Goal: Check status

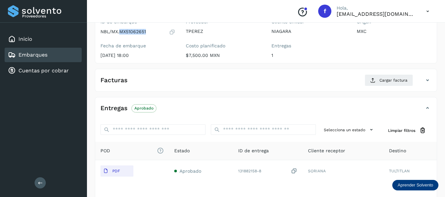
scroll to position [115, 0]
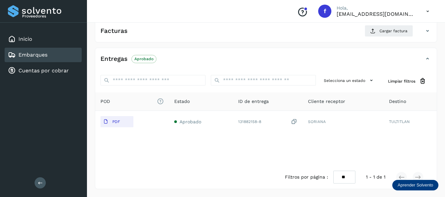
click at [441, 106] on div "Embarques y entregas Embarque #NBL/MX.MX51062651 ✨ Muy pronto podrás gestionar …" at bounding box center [266, 51] width 358 height 292
